Goal: Navigation & Orientation: Understand site structure

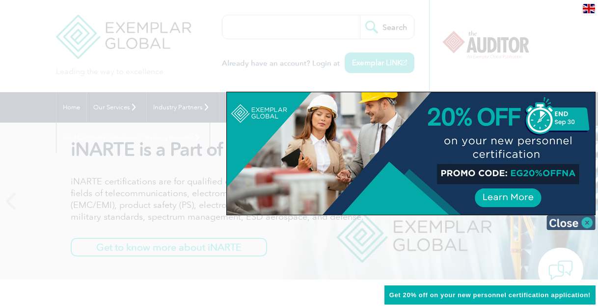
click at [561, 221] on img at bounding box center [570, 223] width 49 height 15
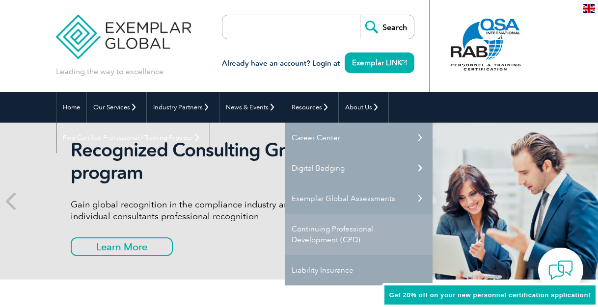
click at [325, 231] on link "Continuing Professional Development (CPD)" at bounding box center [358, 234] width 147 height 41
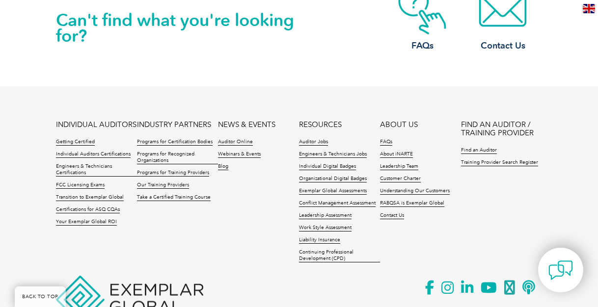
scroll to position [1471, 0]
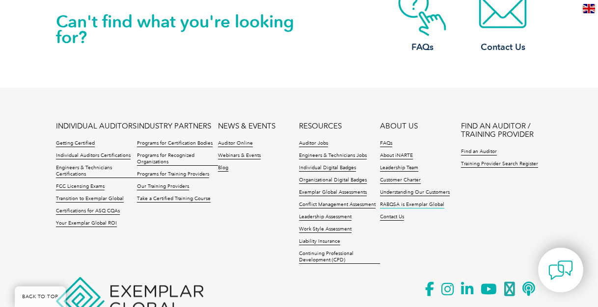
click at [387, 204] on link "RABQSA is Exemplar Global" at bounding box center [412, 205] width 64 height 7
